Goal: Task Accomplishment & Management: Manage account settings

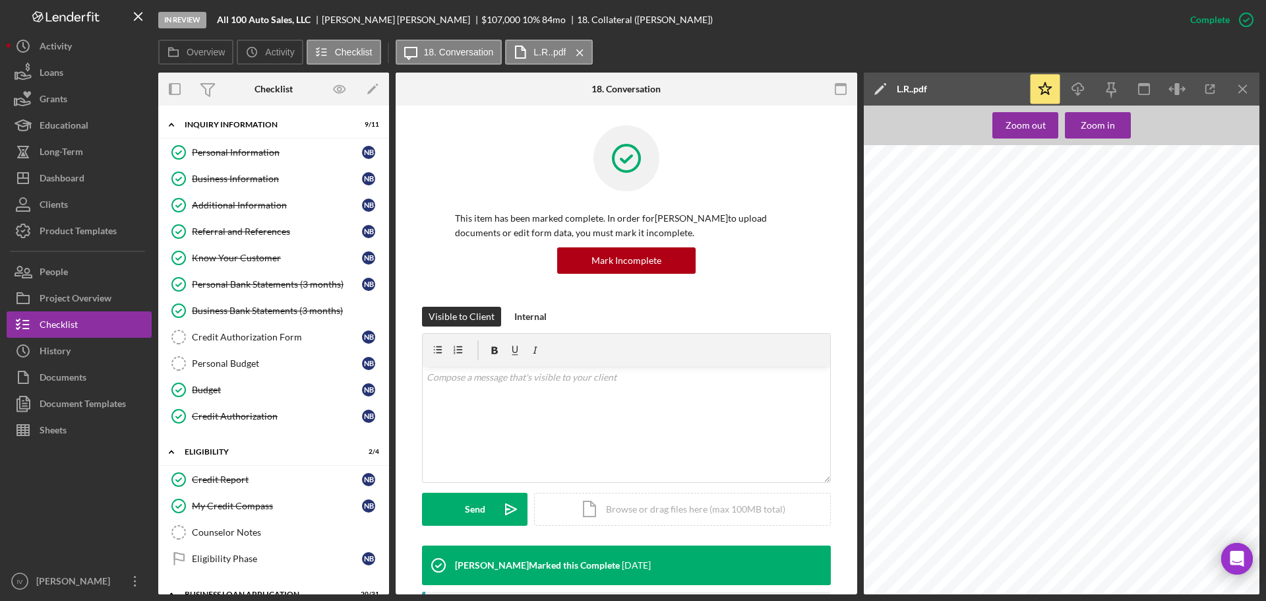
scroll to position [1291, 44]
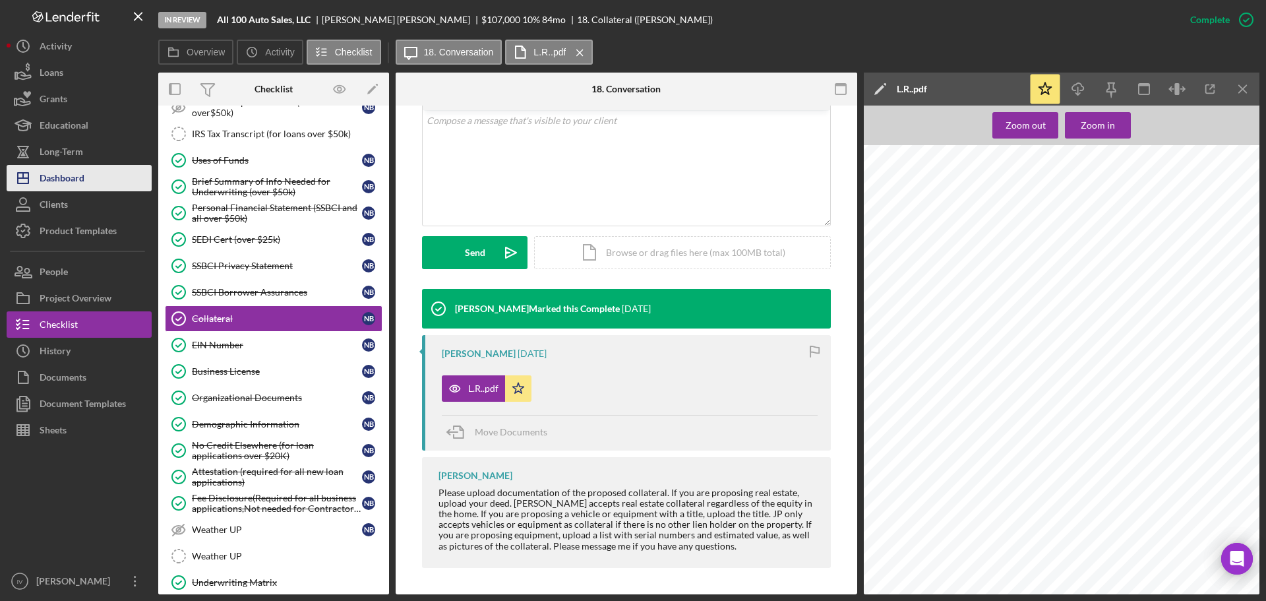
click at [61, 174] on div "Dashboard" at bounding box center [62, 180] width 45 height 30
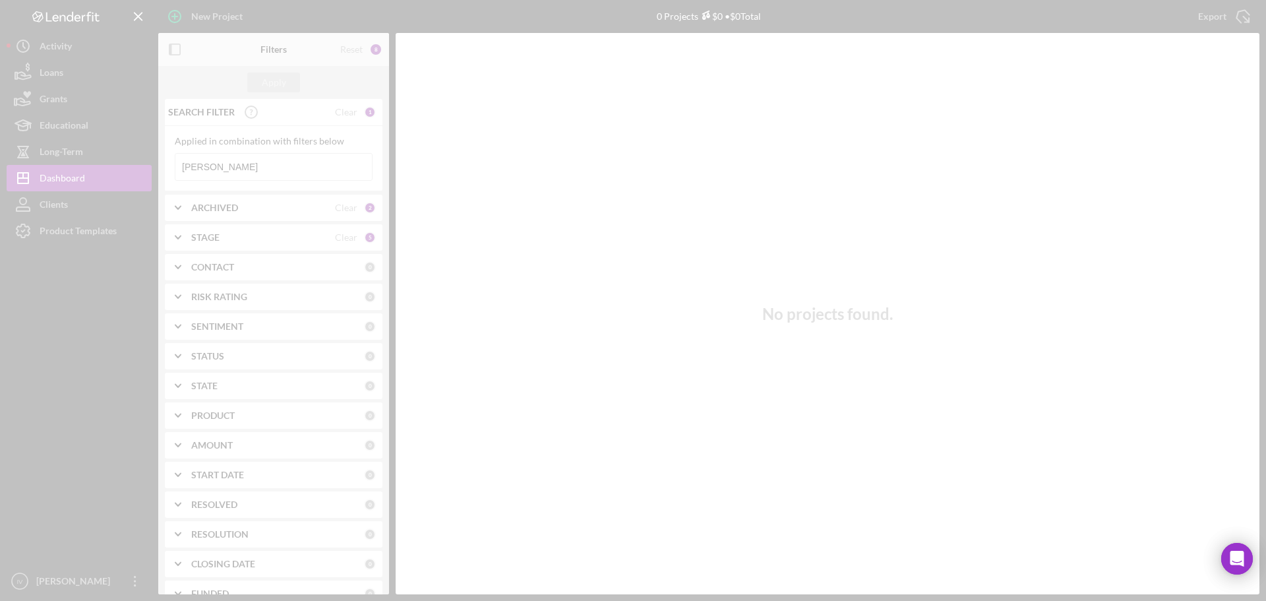
click at [237, 168] on div at bounding box center [633, 300] width 1266 height 601
click at [222, 168] on input "[PERSON_NAME]" at bounding box center [273, 167] width 196 height 26
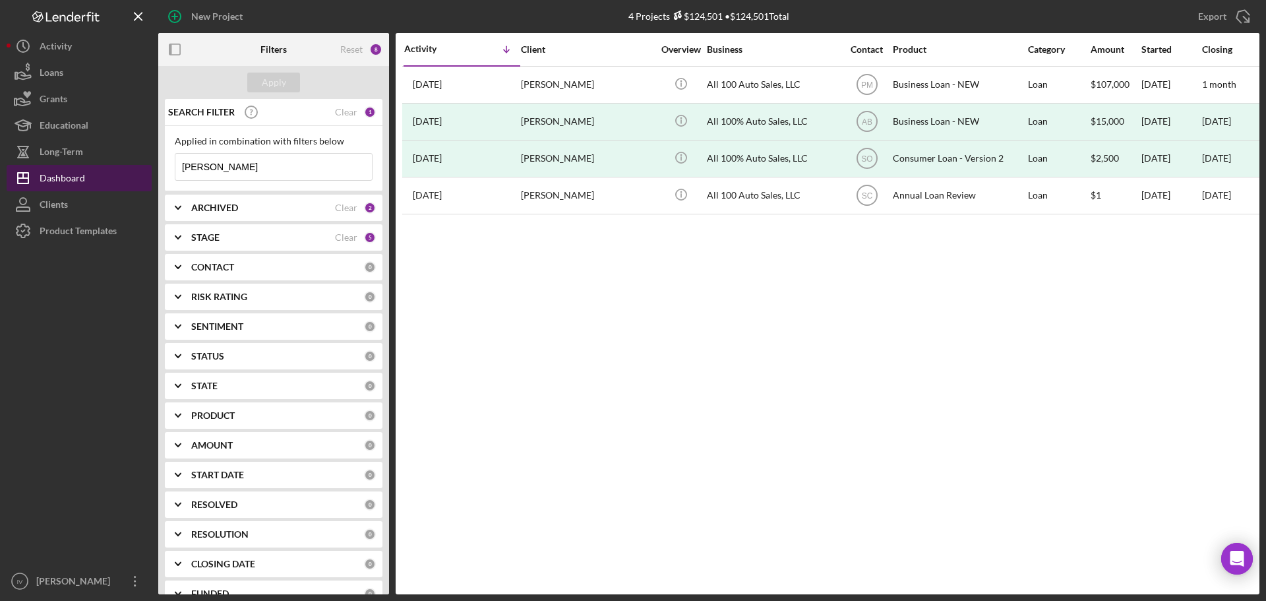
drag, startPoint x: 222, startPoint y: 168, endPoint x: 151, endPoint y: 169, distance: 71.2
click at [151, 169] on div "New Project 4 Projects $124,501 • $124,501 Total [PERSON_NAME] Export Icon/Expo…" at bounding box center [633, 297] width 1253 height 594
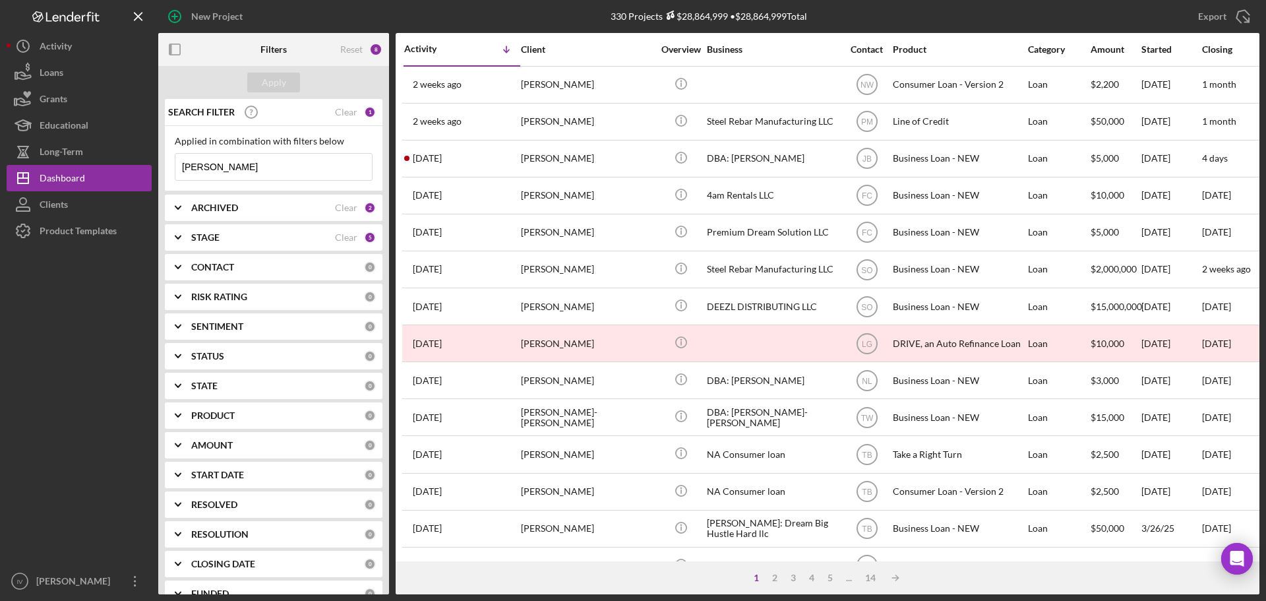
drag, startPoint x: 231, startPoint y: 171, endPoint x: 197, endPoint y: 171, distance: 34.3
click at [197, 171] on input "[PERSON_NAME]" at bounding box center [273, 167] width 196 height 26
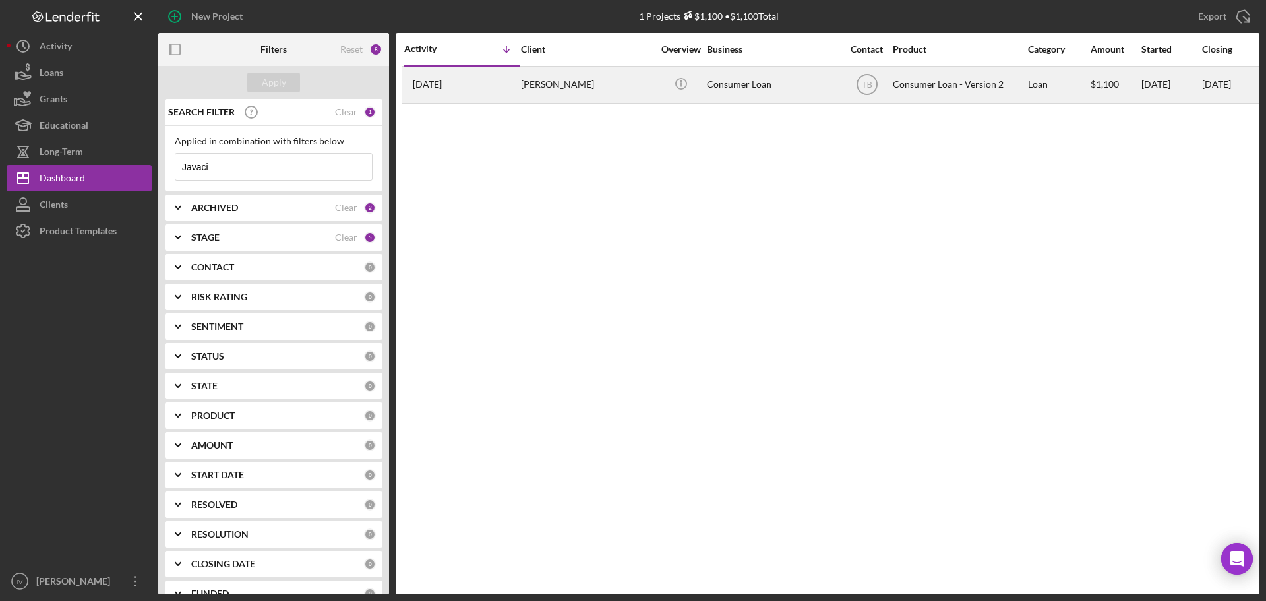
type input "Javaci"
click at [740, 81] on div "Consumer Loan" at bounding box center [773, 84] width 132 height 35
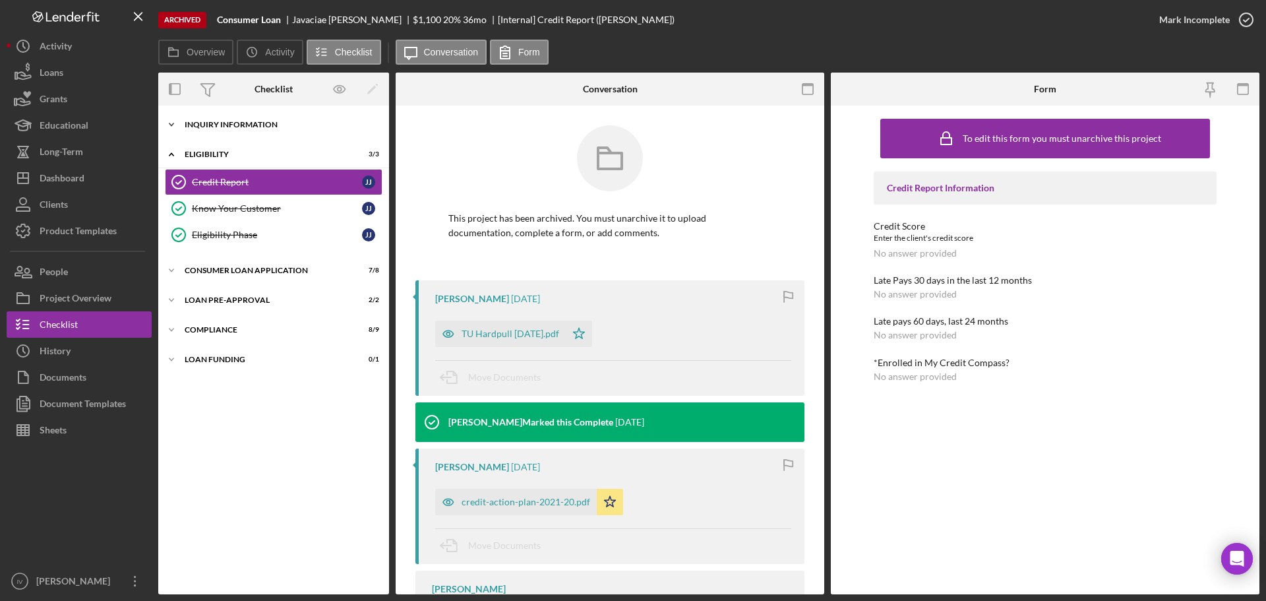
click at [242, 121] on div "Inquiry Information" at bounding box center [279, 125] width 188 height 8
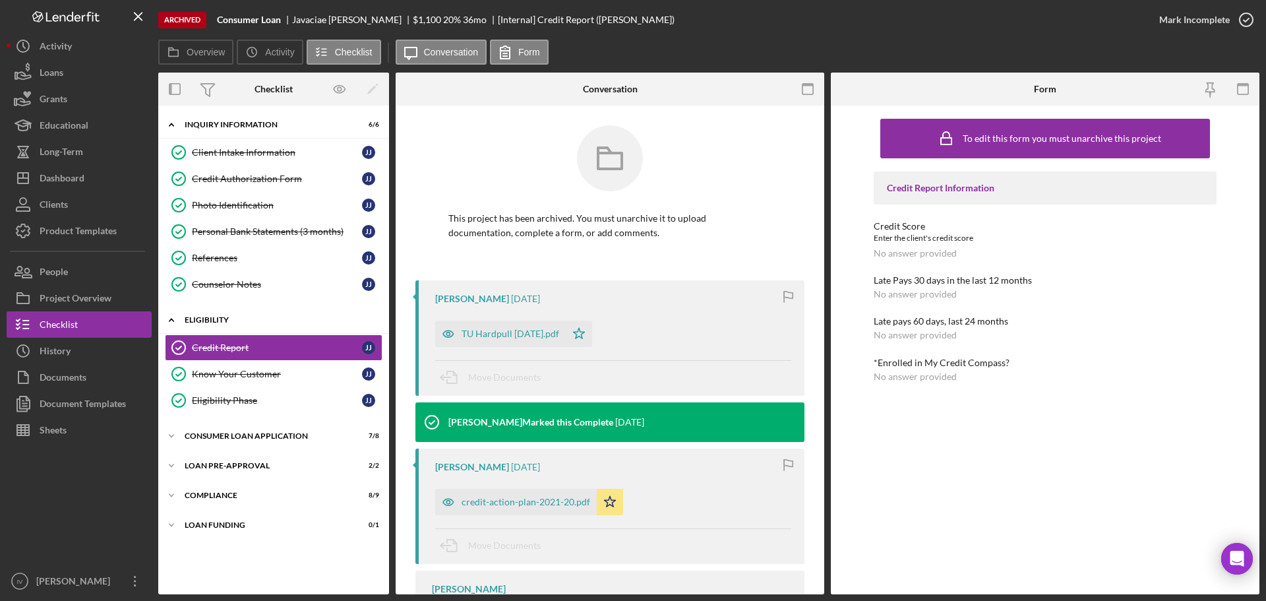
click at [212, 322] on div "Eligibility" at bounding box center [279, 320] width 188 height 8
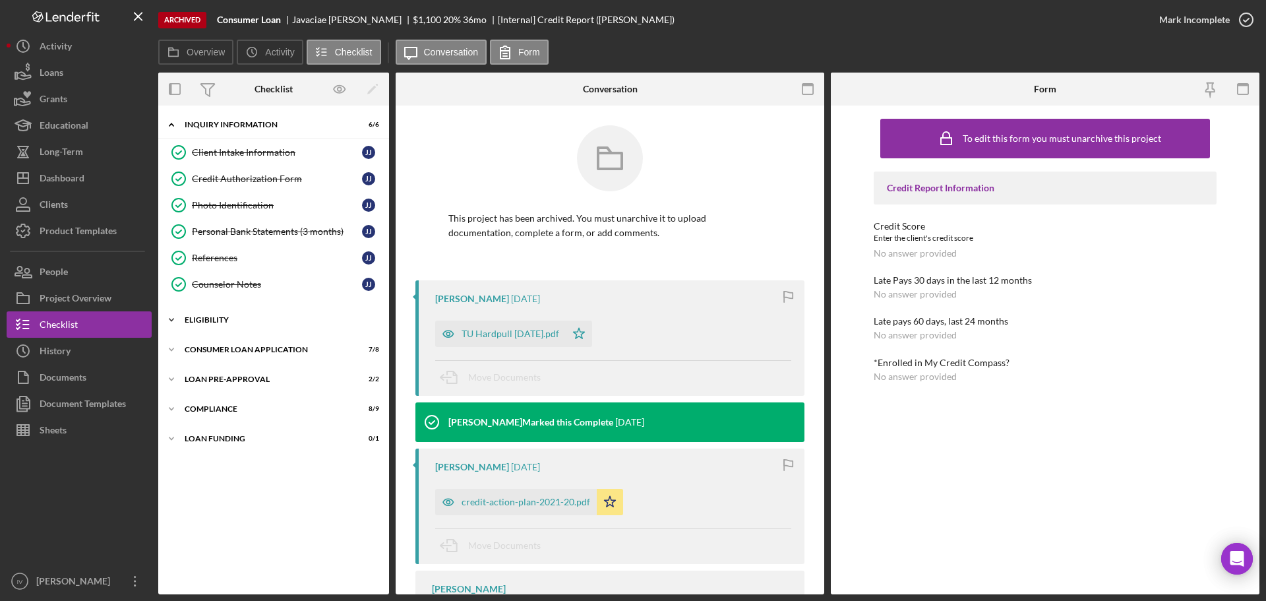
click at [224, 324] on div "Icon/Expander Eligibility 3 / 3" at bounding box center [273, 320] width 231 height 26
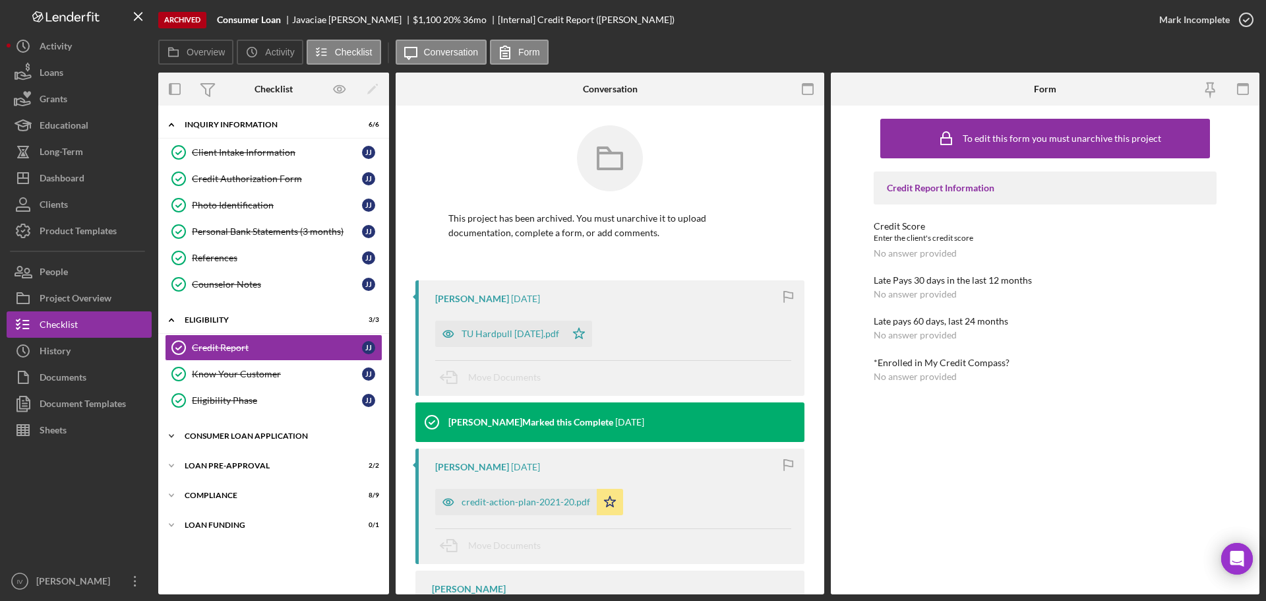
click at [218, 444] on div "Icon/Expander Consumer Loan Application 7 / 8" at bounding box center [273, 436] width 231 height 26
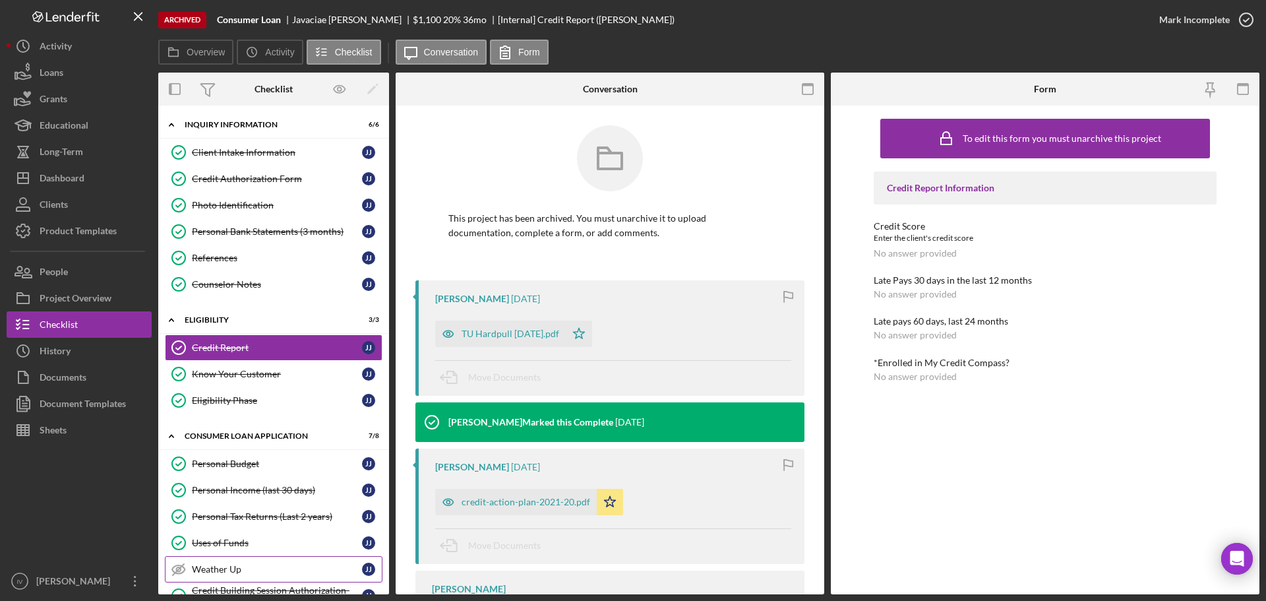
scroll to position [169, 0]
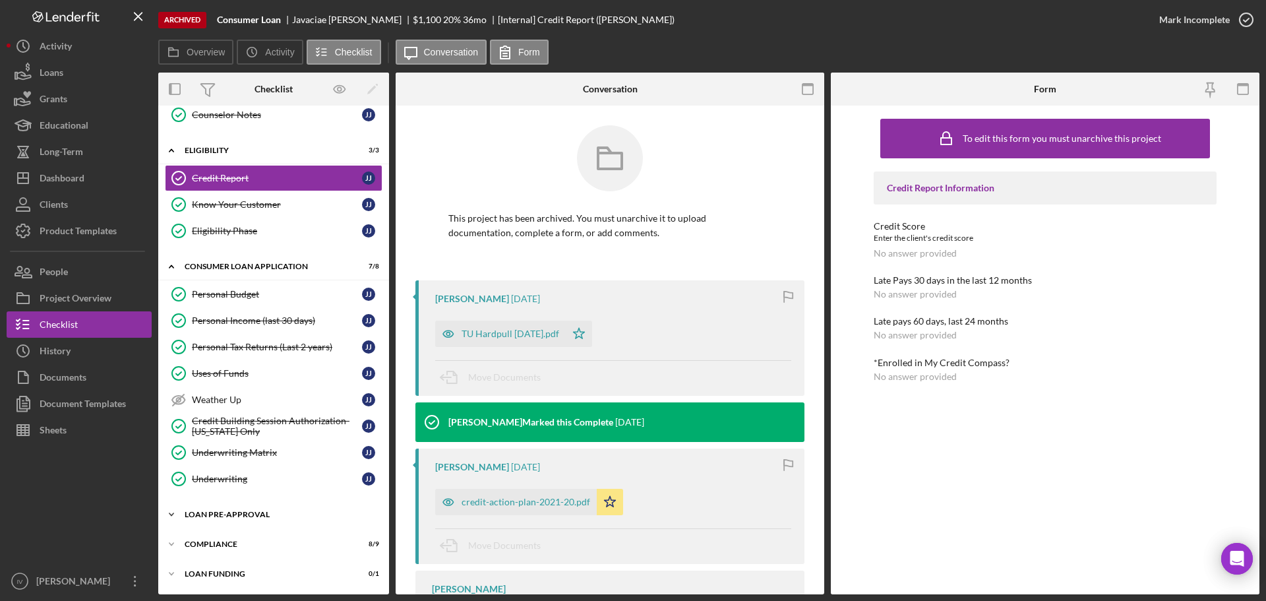
click at [211, 514] on div "Loan Pre-Approval" at bounding box center [279, 514] width 188 height 8
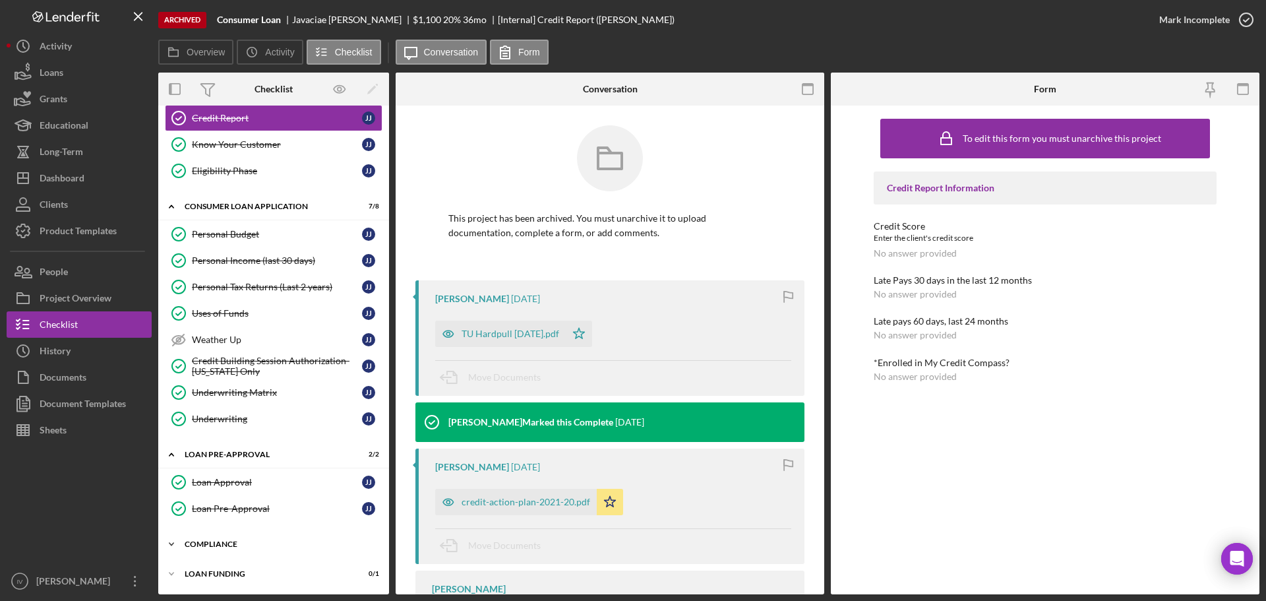
click at [204, 543] on div "Compliance" at bounding box center [279, 544] width 188 height 8
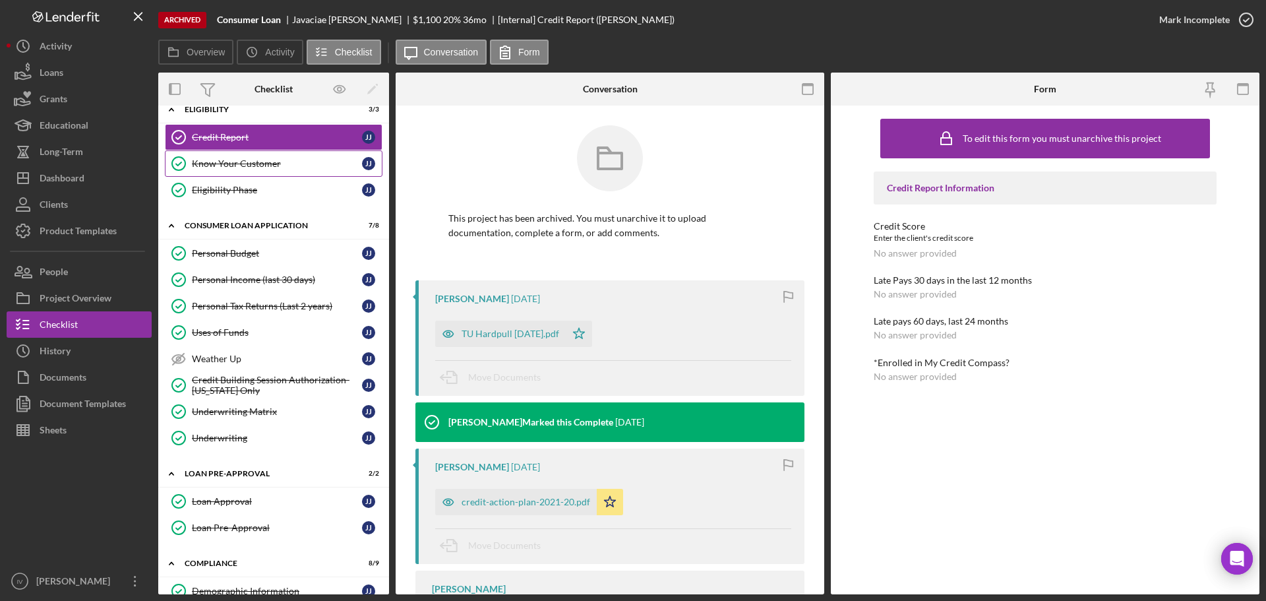
scroll to position [0, 0]
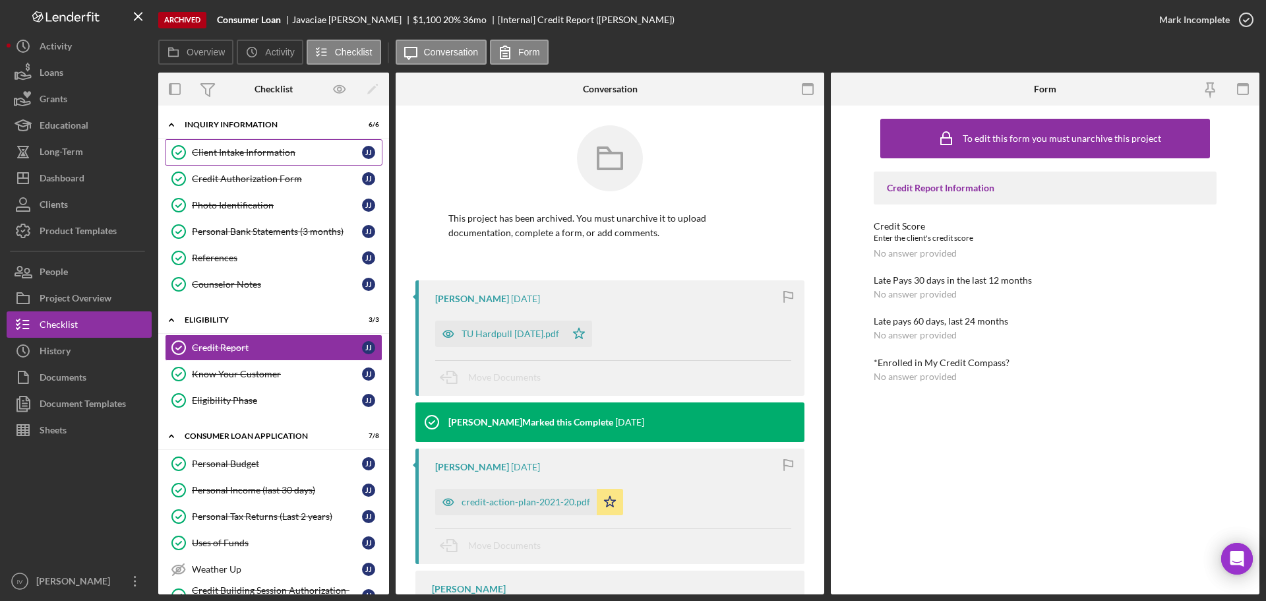
click at [252, 147] on div "Client Intake Information" at bounding box center [277, 152] width 170 height 11
